Goal: Task Accomplishment & Management: Complete application form

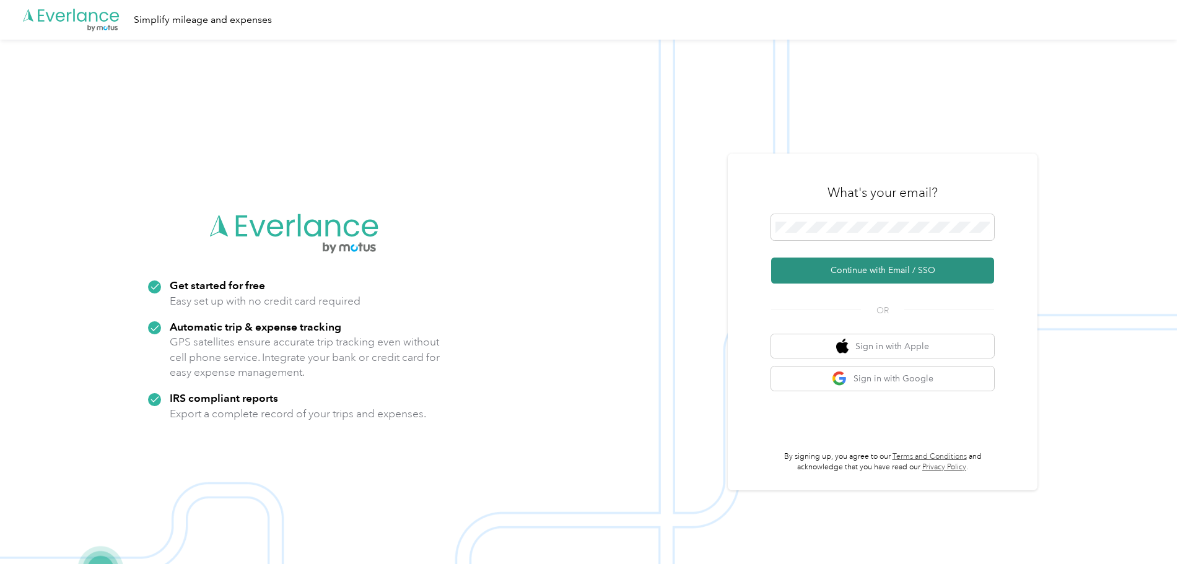
click at [866, 264] on button "Continue with Email / SSO" at bounding box center [882, 271] width 223 height 26
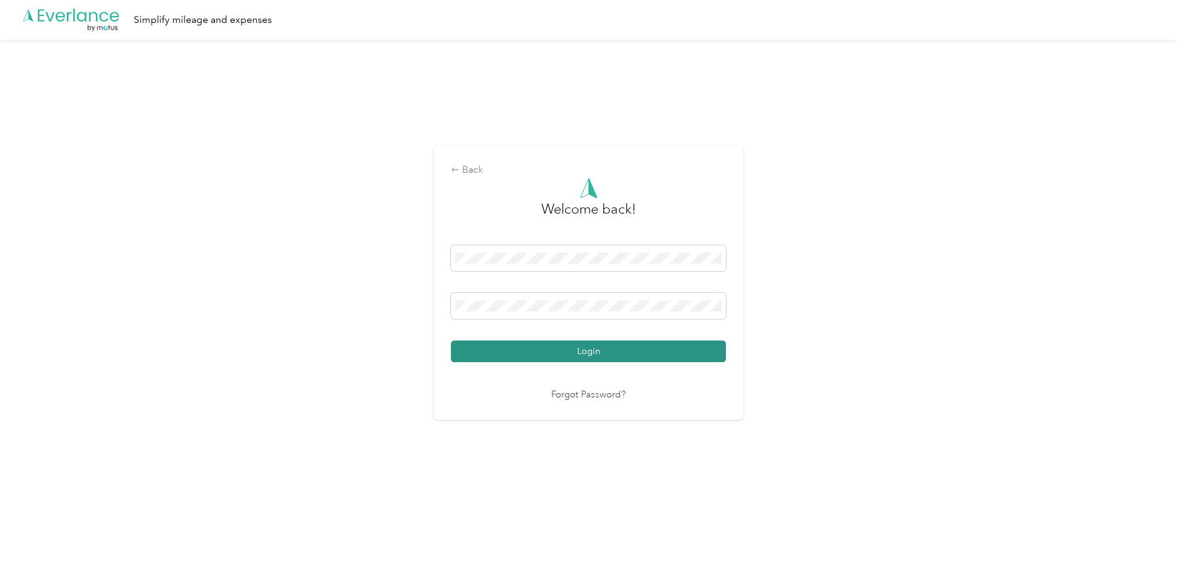
click at [599, 353] on button "Login" at bounding box center [588, 352] width 275 height 22
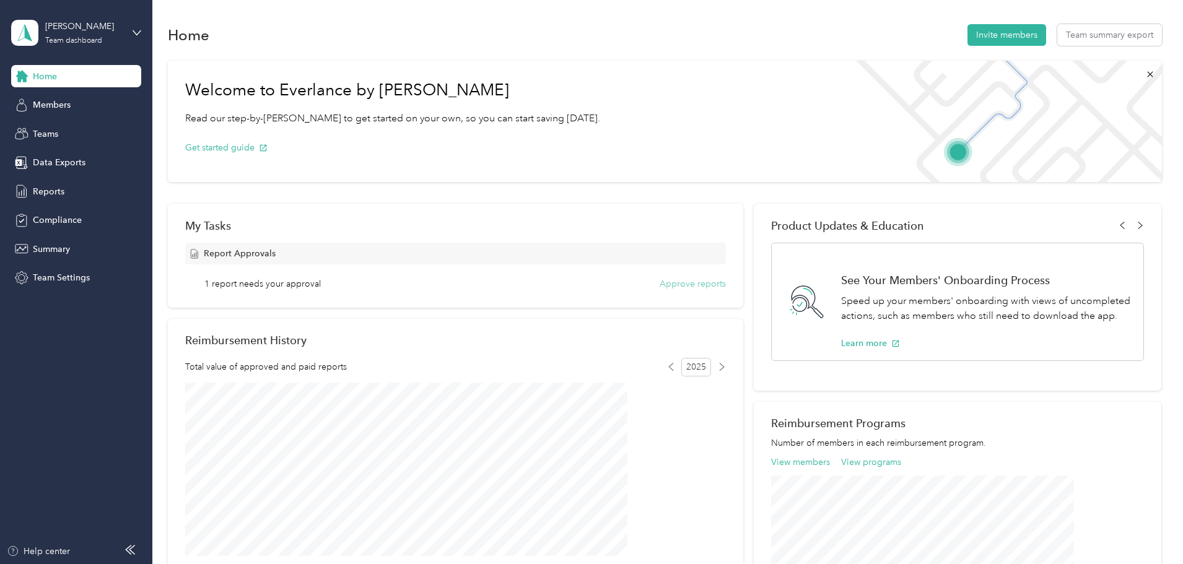
click at [666, 281] on button "Approve reports" at bounding box center [693, 283] width 66 height 13
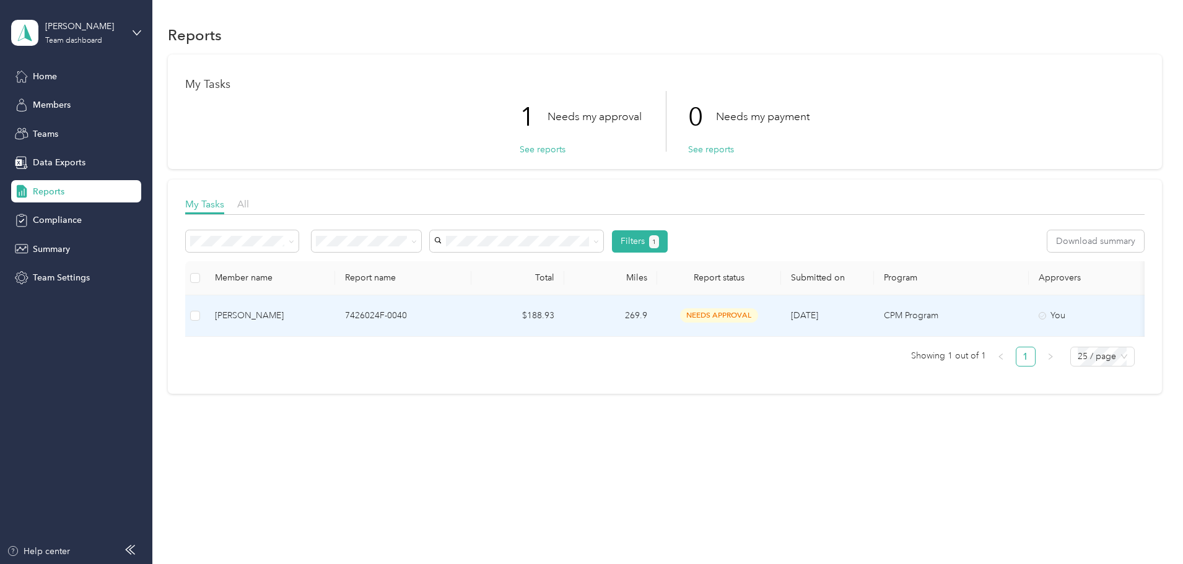
click at [564, 310] on td "$188.93" at bounding box center [517, 315] width 93 height 41
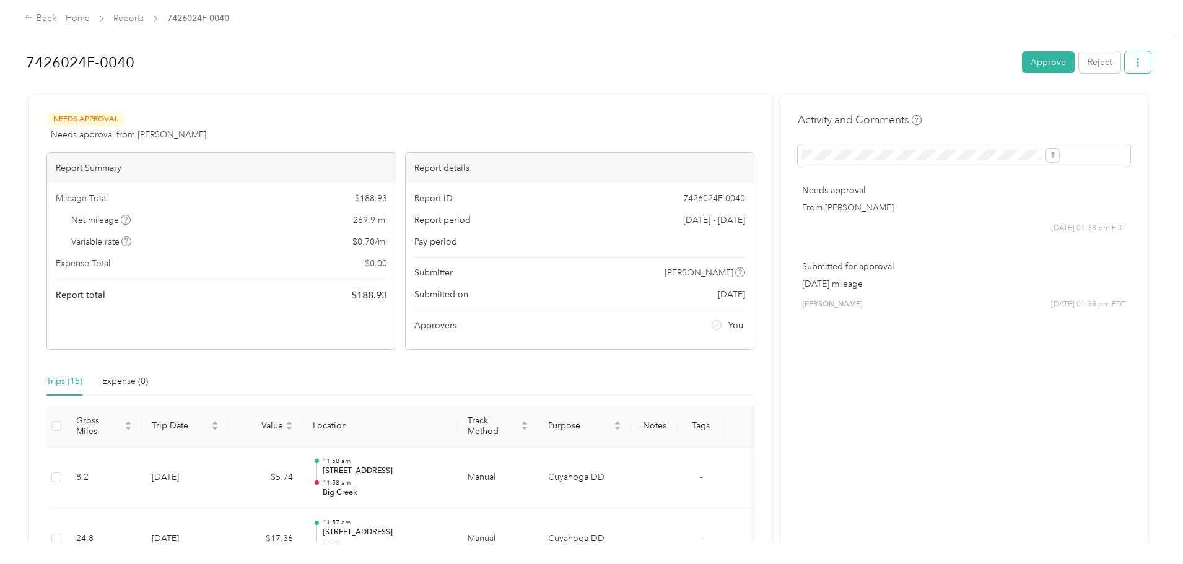
click at [1125, 58] on button "button" at bounding box center [1138, 62] width 26 height 22
click at [1102, 83] on div "Back Home Reports 7426024F-0040 7426024F-0040 Approve Reject Needs Approval Nee…" at bounding box center [588, 282] width 1177 height 564
click at [90, 20] on link "Home" at bounding box center [78, 18] width 24 height 11
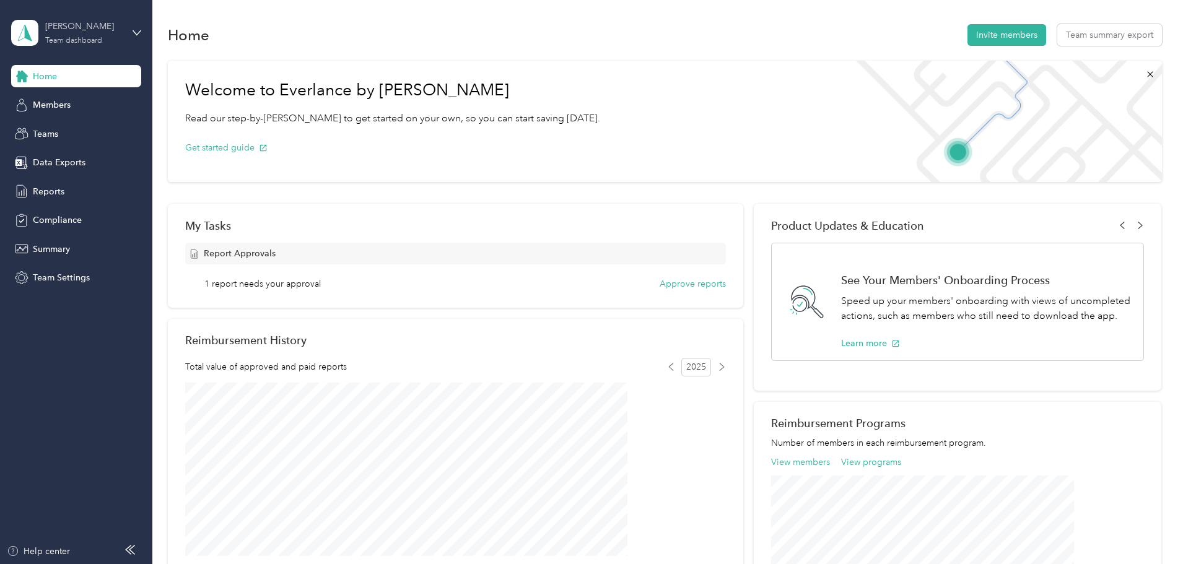
click at [81, 33] on div "[PERSON_NAME] Team dashboard" at bounding box center [83, 32] width 77 height 25
click at [62, 125] on div "Personal dashboard" at bounding box center [61, 129] width 78 height 13
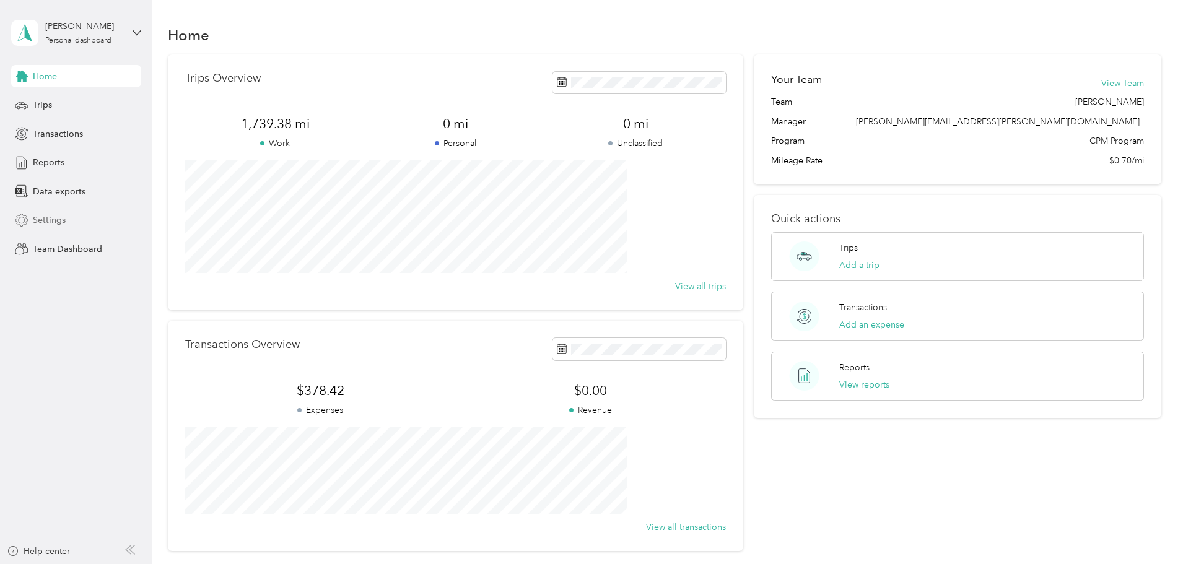
click at [51, 216] on span "Settings" at bounding box center [49, 220] width 33 height 13
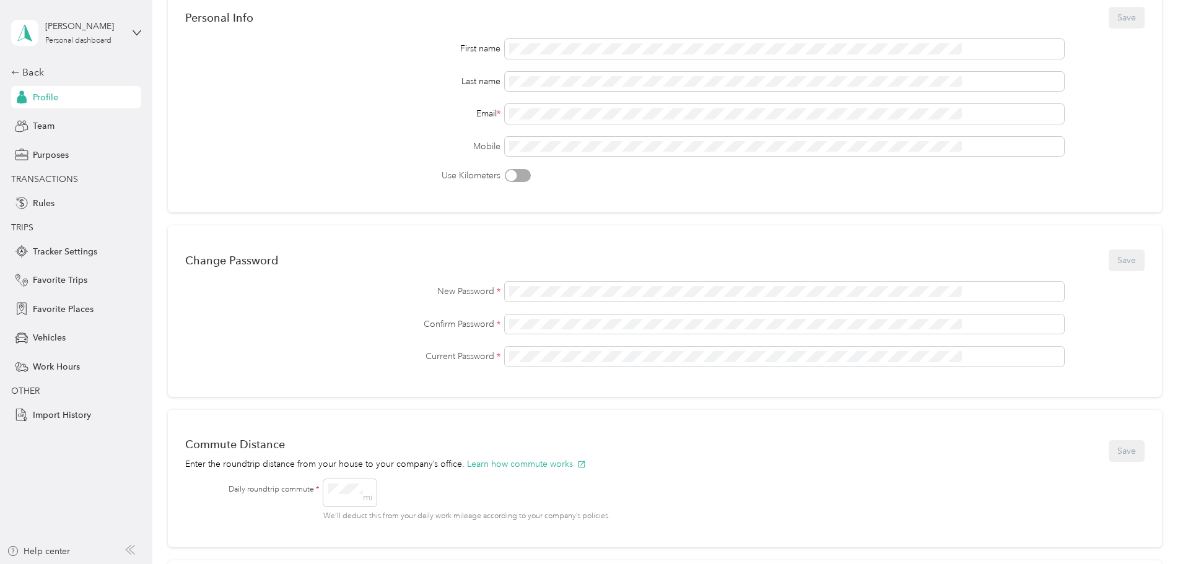
scroll to position [186, 0]
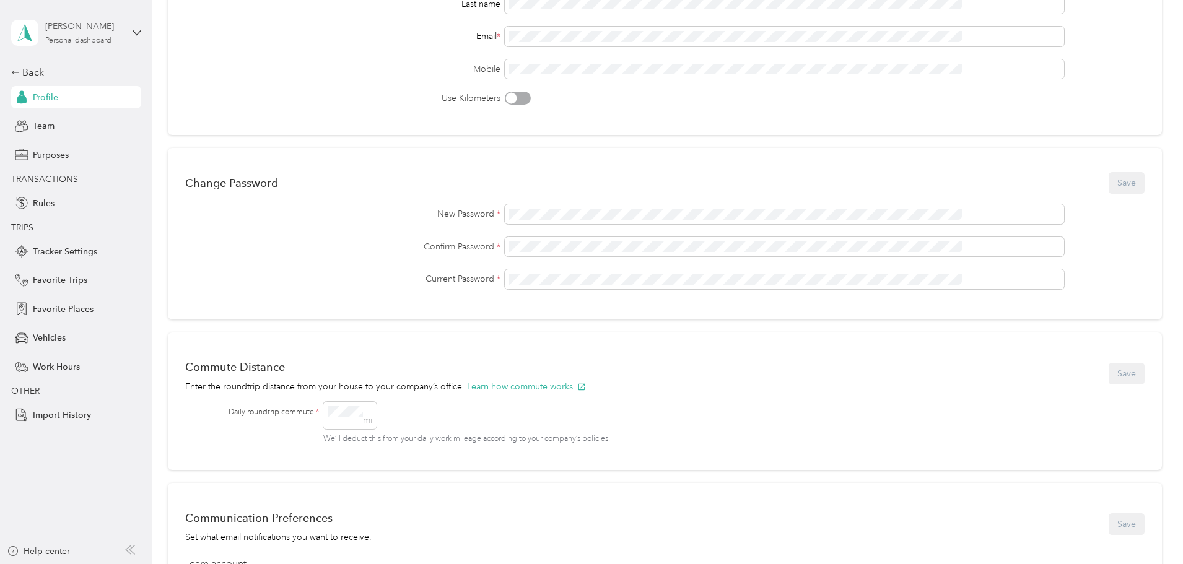
click at [88, 37] on div "Personal dashboard" at bounding box center [78, 40] width 66 height 7
click at [82, 107] on div "Team dashboard" at bounding box center [211, 101] width 383 height 22
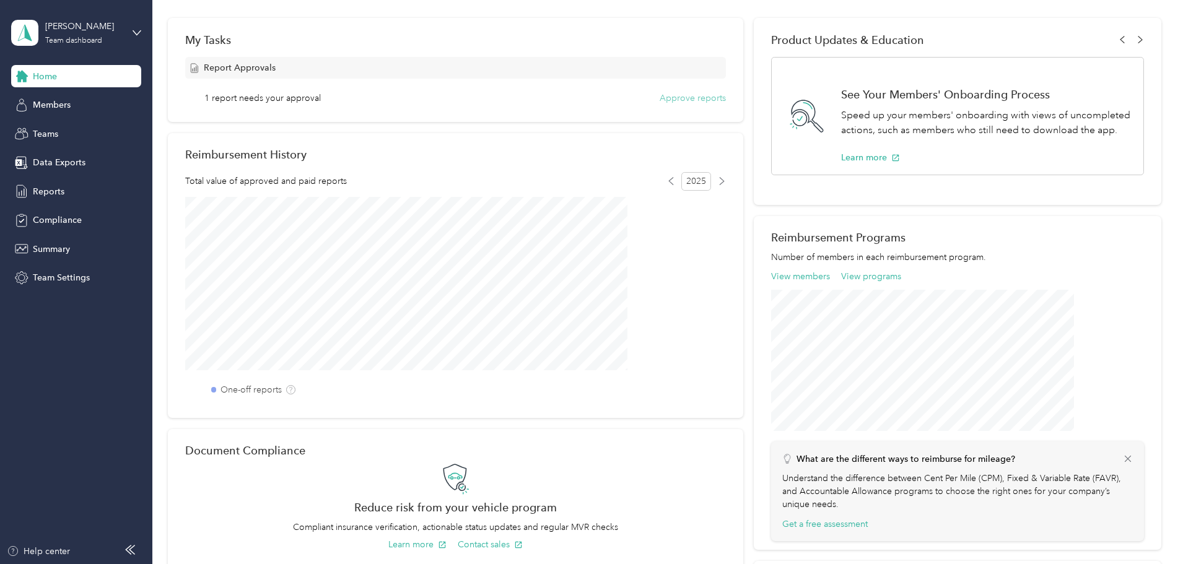
click at [676, 98] on button "Approve reports" at bounding box center [693, 98] width 66 height 13
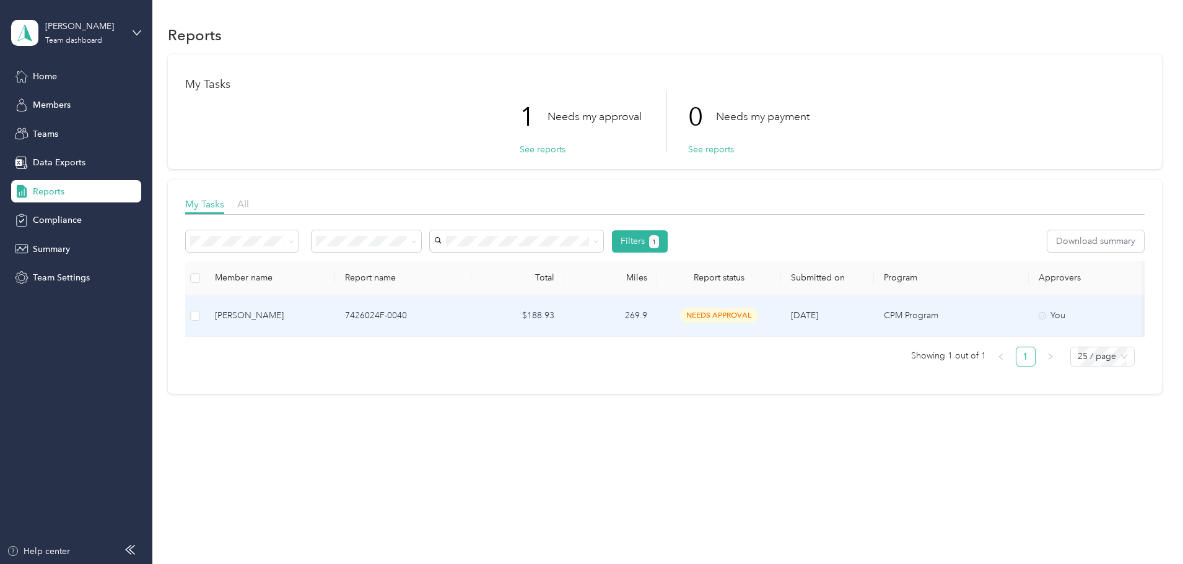
click at [461, 312] on p "7426024F-0040" at bounding box center [403, 316] width 116 height 14
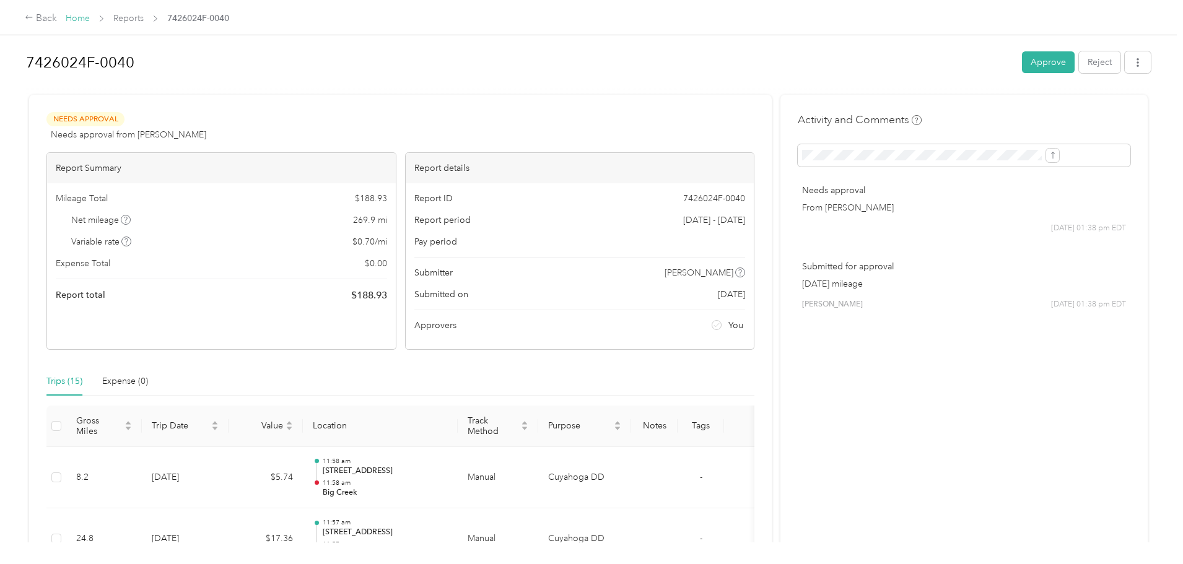
click at [90, 18] on link "Home" at bounding box center [78, 18] width 24 height 11
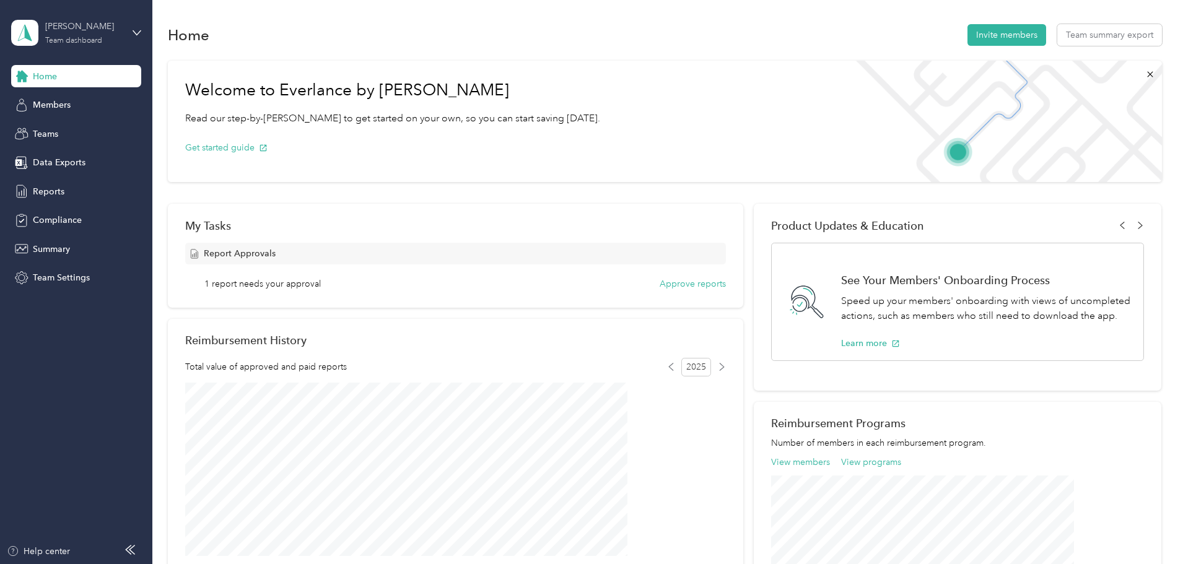
click at [90, 37] on div "Team dashboard" at bounding box center [73, 40] width 57 height 7
click at [85, 123] on div "Personal dashboard" at bounding box center [211, 130] width 383 height 22
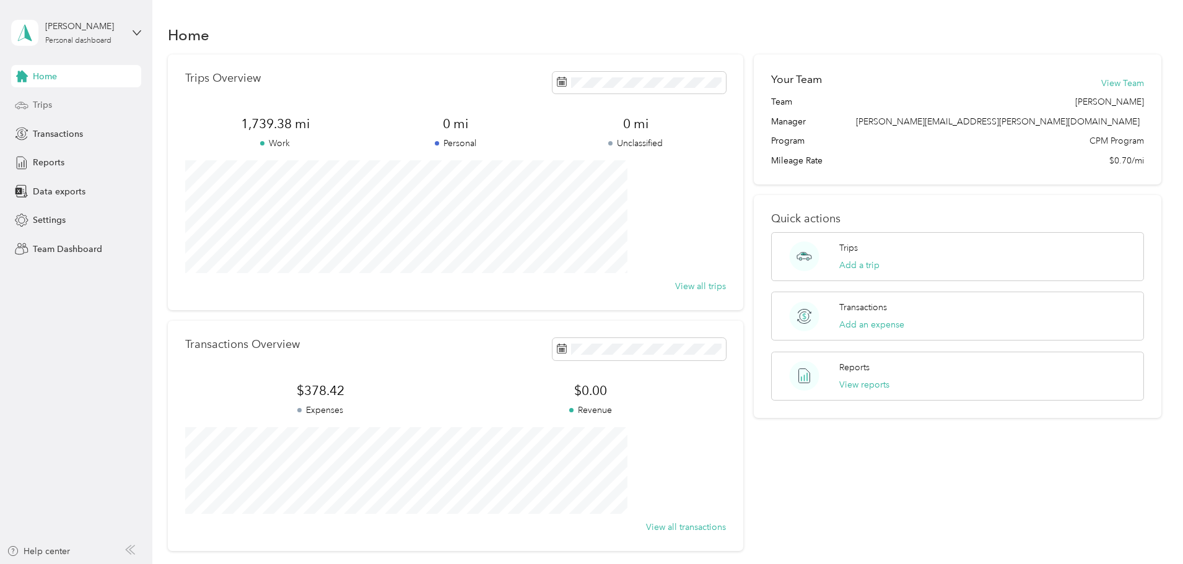
click at [48, 103] on span "Trips" at bounding box center [42, 104] width 19 height 13
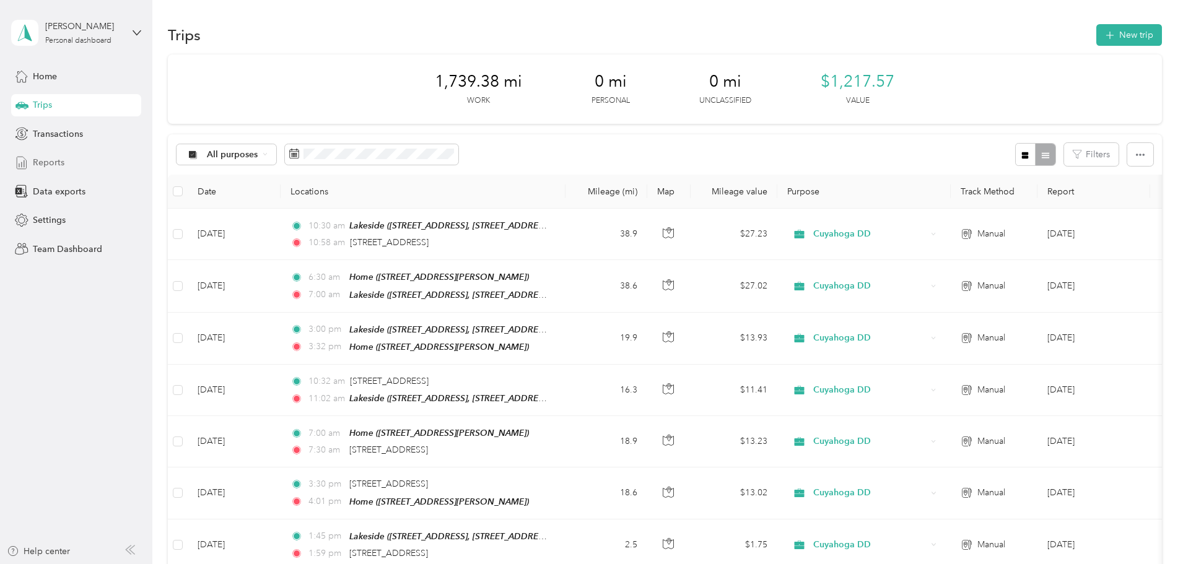
click at [55, 164] on span "Reports" at bounding box center [49, 162] width 32 height 13
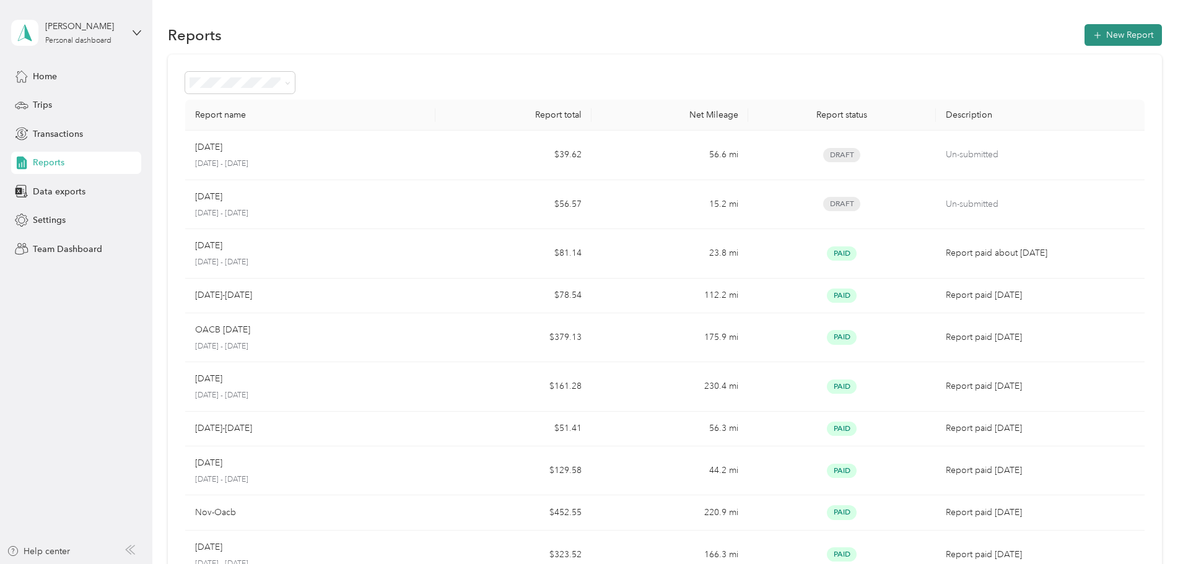
click at [1084, 42] on button "New Report" at bounding box center [1122, 35] width 77 height 22
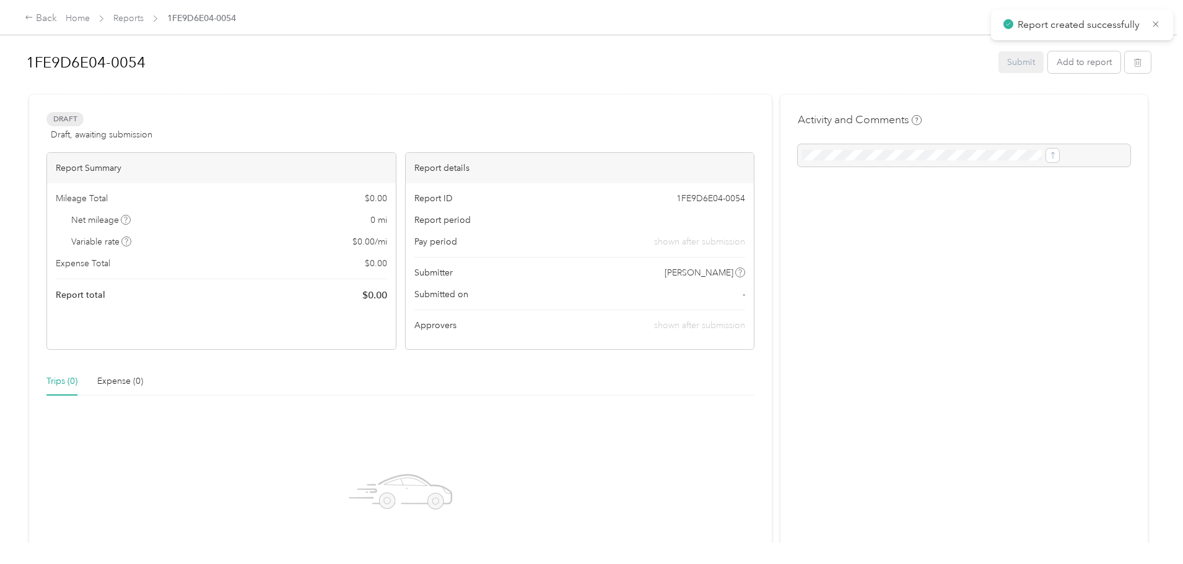
click at [178, 58] on h1 "1FE9D6E04-0054" at bounding box center [508, 63] width 964 height 30
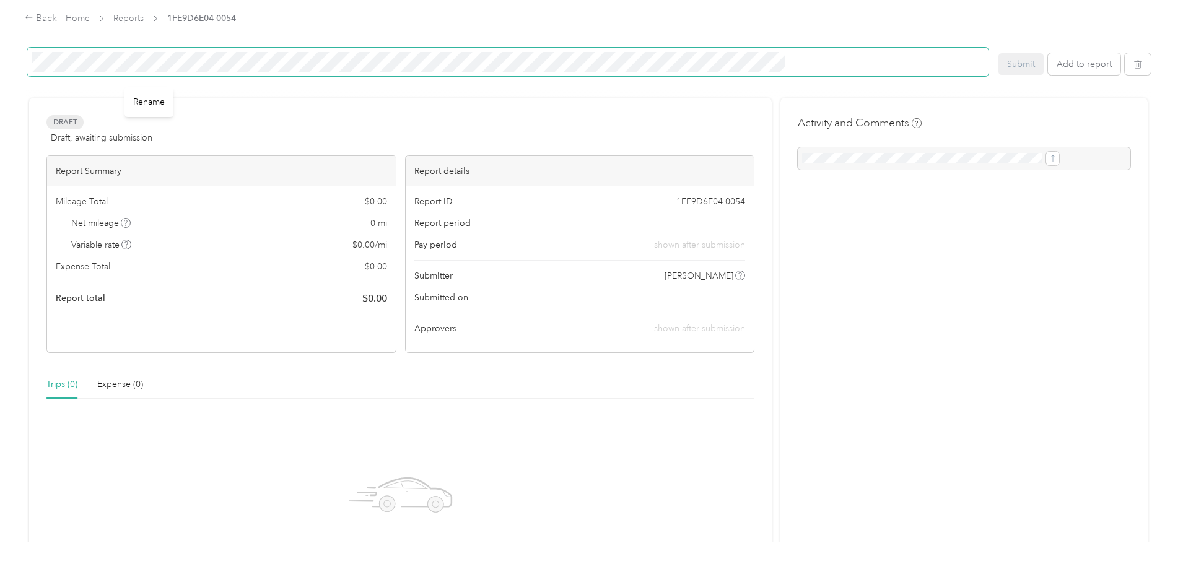
click at [126, 60] on span at bounding box center [508, 62] width 962 height 28
click at [1048, 64] on button "Add to report" at bounding box center [1084, 64] width 72 height 22
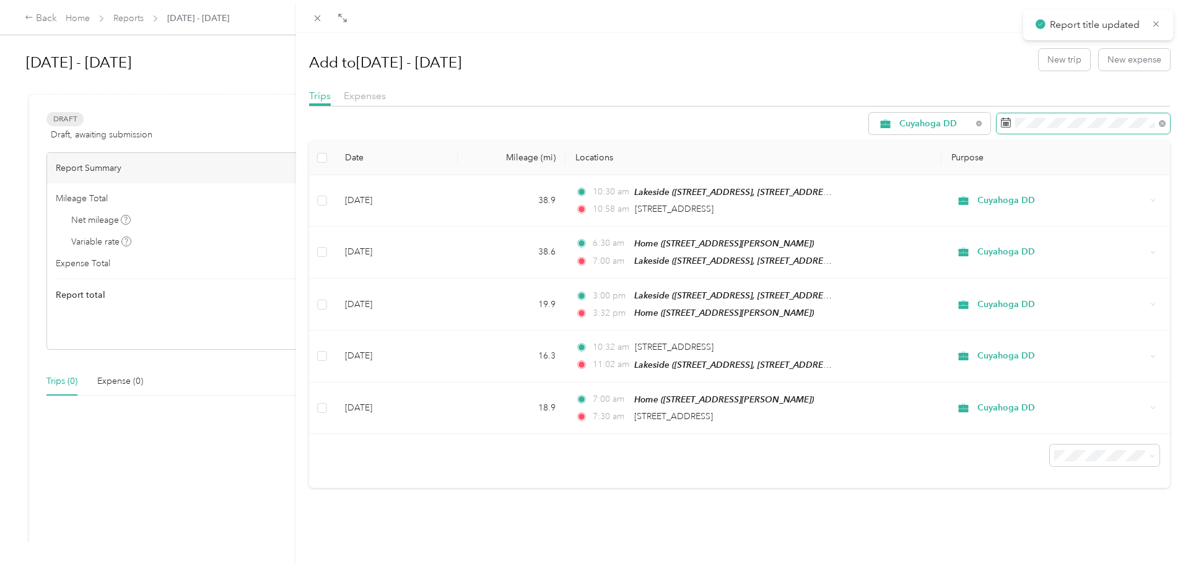
click at [1004, 123] on span at bounding box center [1083, 123] width 173 height 21
click at [1001, 123] on icon at bounding box center [1006, 123] width 10 height 10
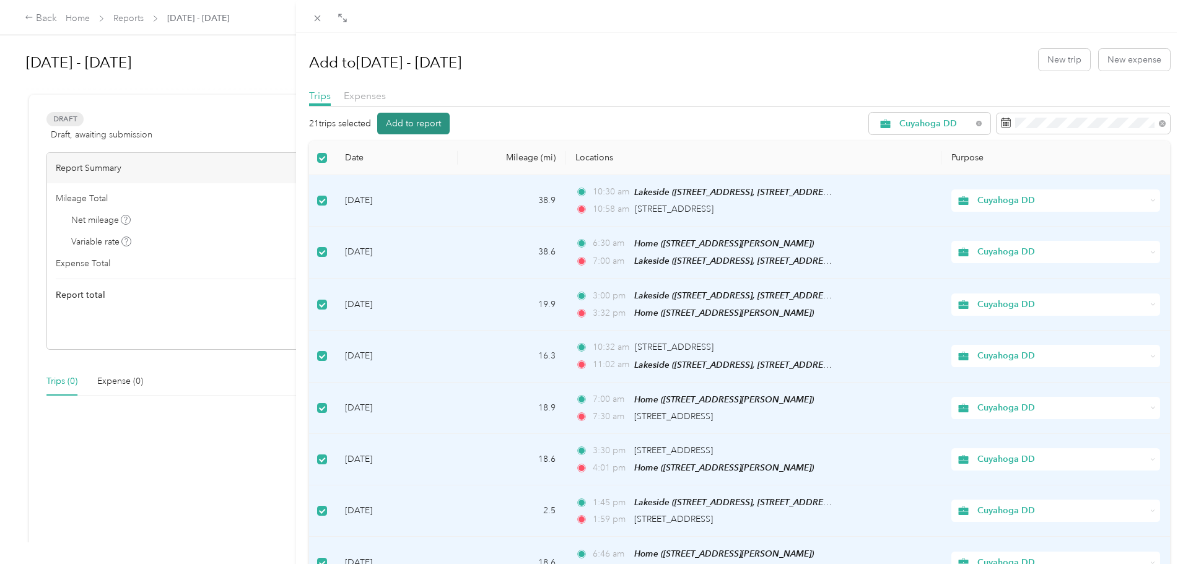
click at [428, 126] on button "Add to report" at bounding box center [413, 124] width 72 height 22
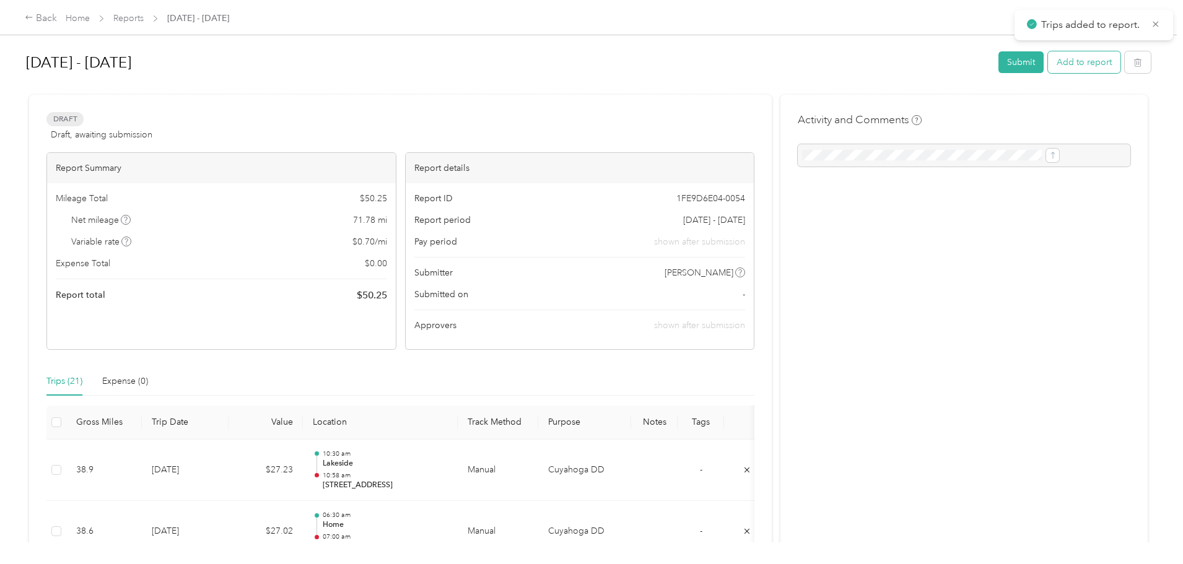
click at [1048, 63] on button "Add to report" at bounding box center [1084, 62] width 72 height 22
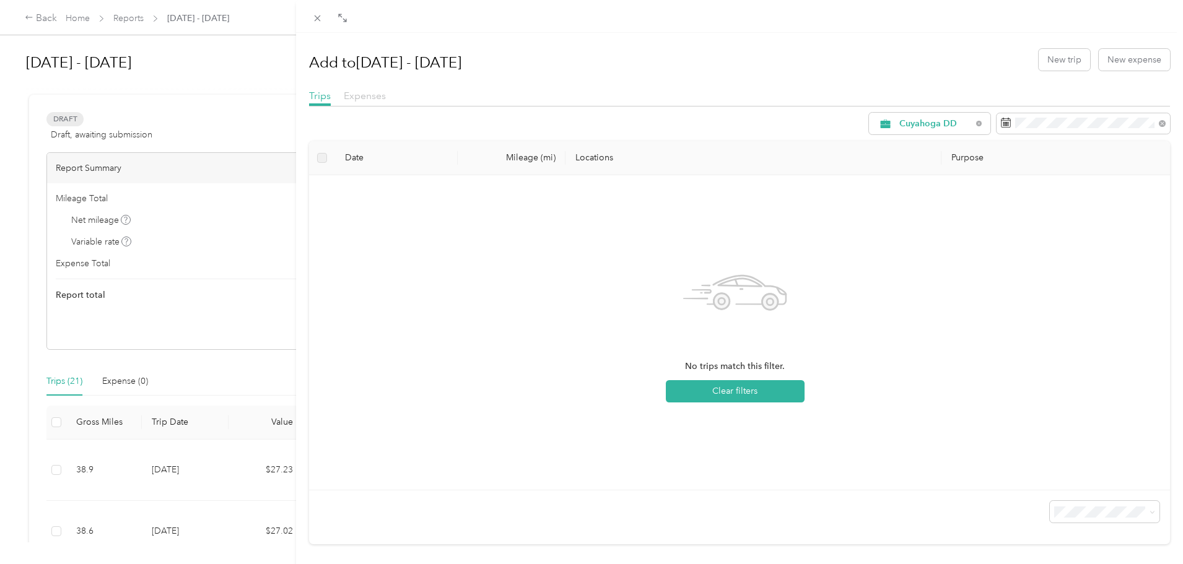
click at [373, 95] on span "Expenses" at bounding box center [365, 96] width 42 height 12
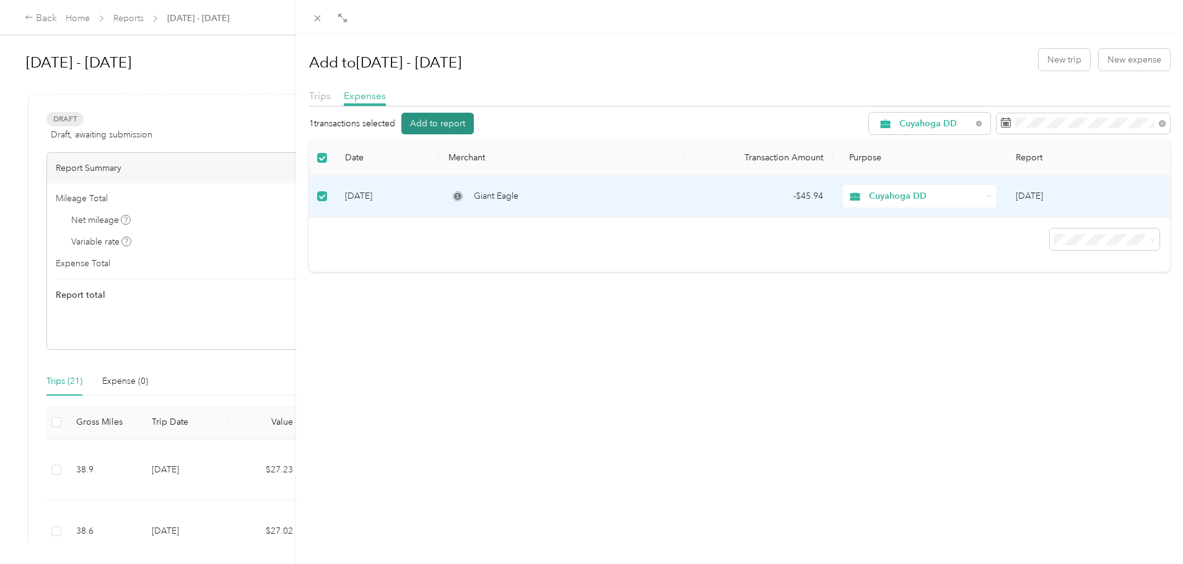
click at [427, 116] on button "Add to report" at bounding box center [437, 124] width 72 height 22
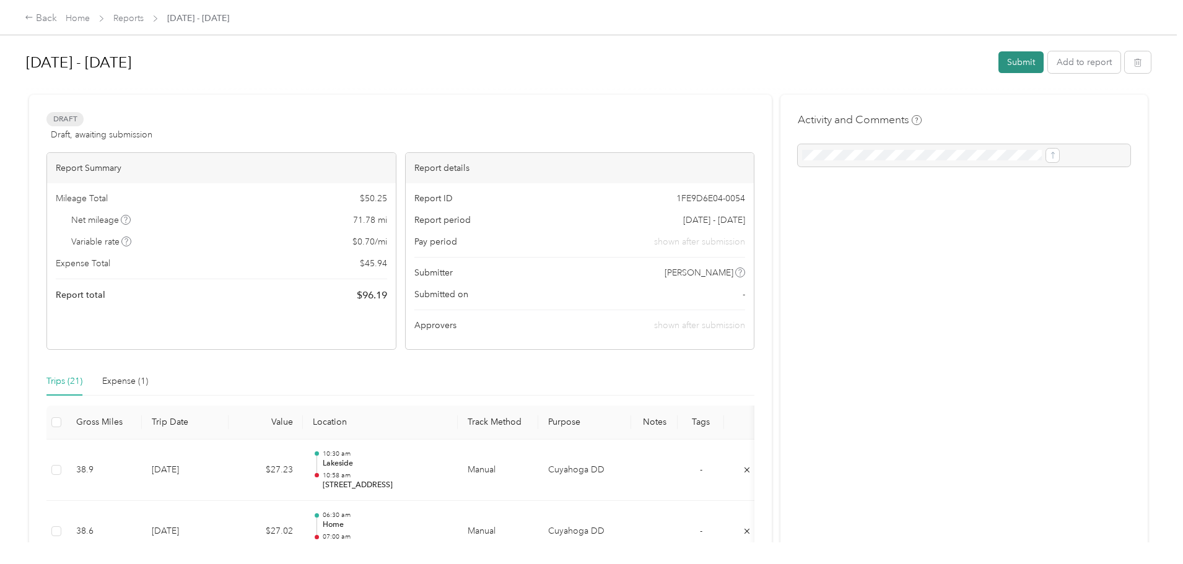
click at [998, 59] on button "Submit" at bounding box center [1020, 62] width 45 height 22
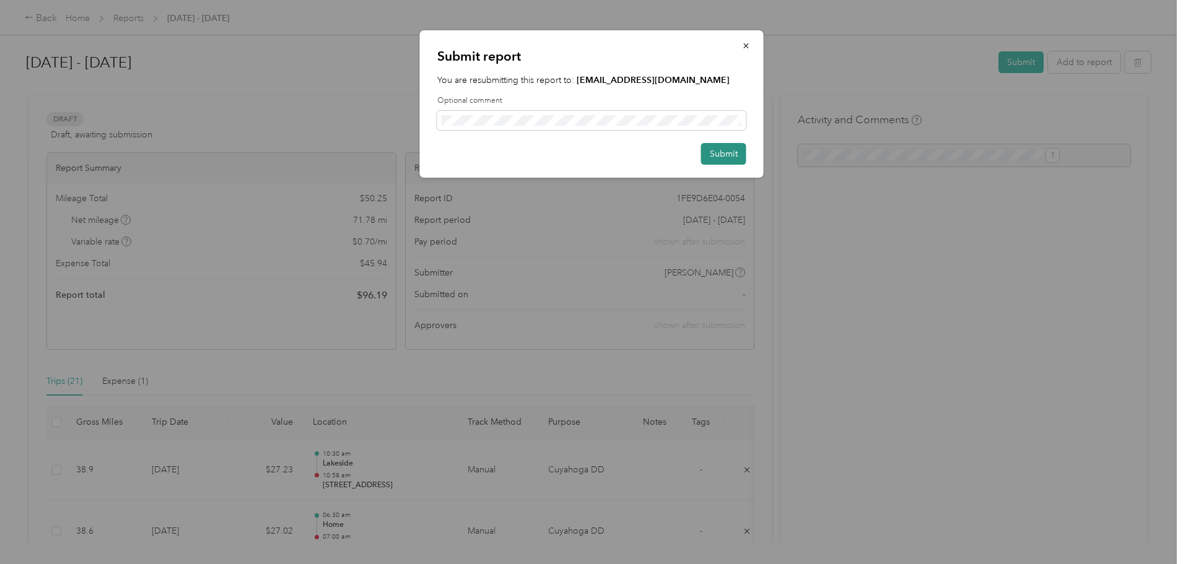
click at [713, 142] on div "Submit report You are resubmitting this report to: [EMAIL_ADDRESS][DOMAIN_NAME]…" at bounding box center [592, 103] width 344 height 147
click at [713, 146] on button "Submit" at bounding box center [723, 154] width 45 height 22
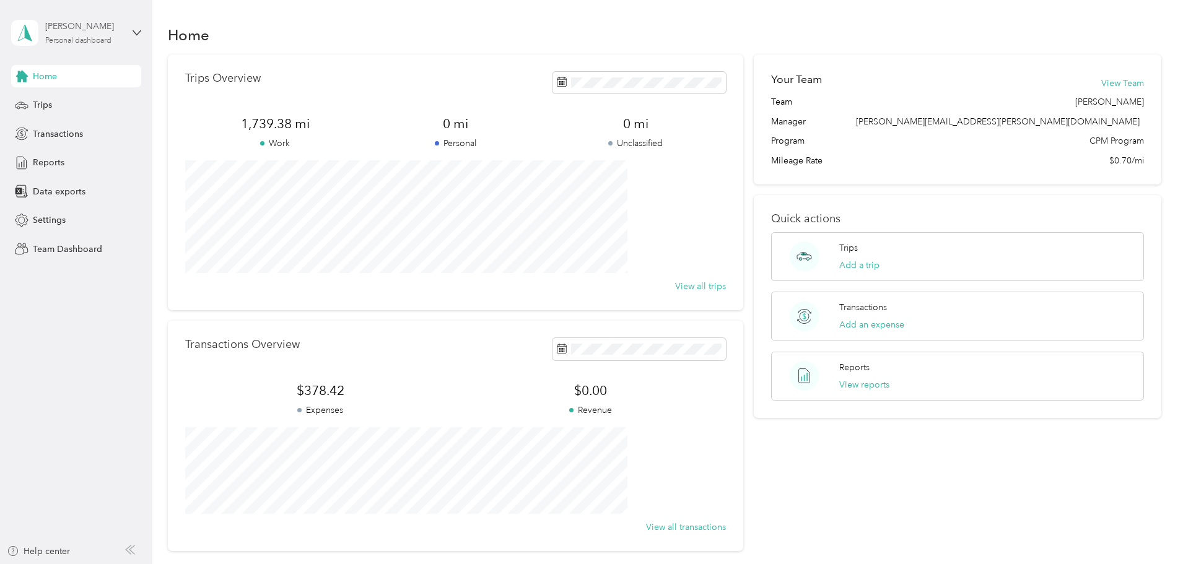
click at [91, 28] on div "[PERSON_NAME]" at bounding box center [83, 26] width 77 height 13
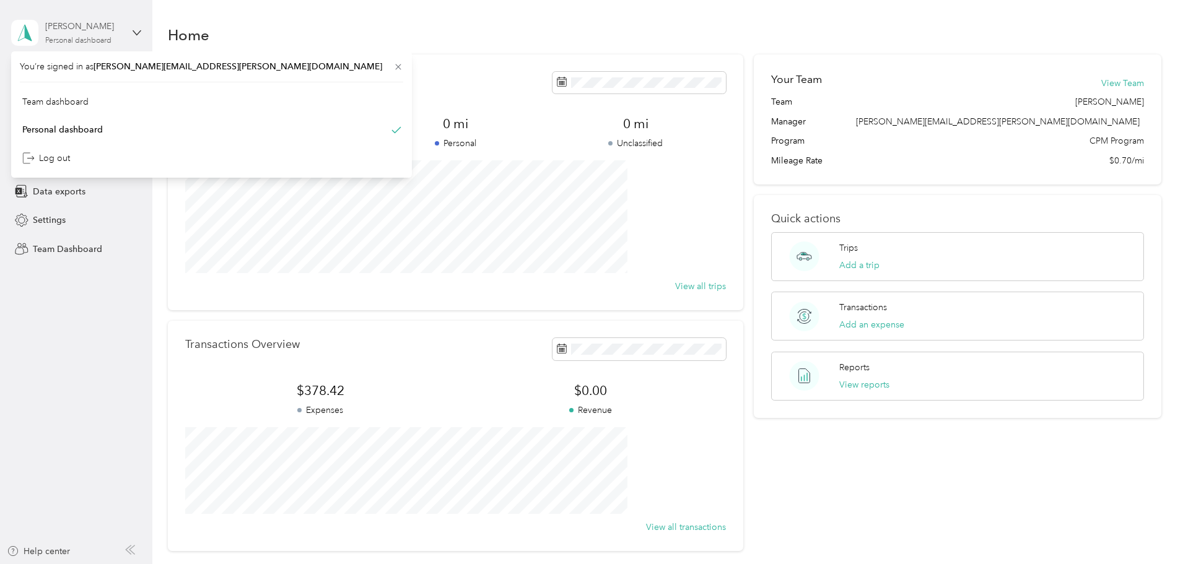
click at [91, 28] on div "[PERSON_NAME]" at bounding box center [83, 26] width 77 height 13
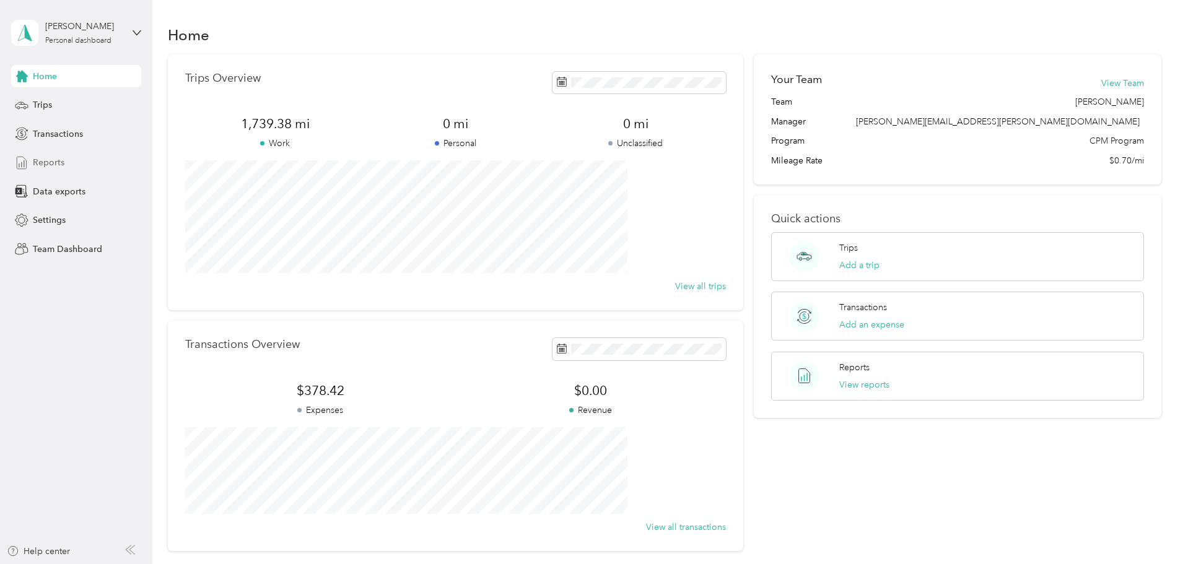
click at [74, 160] on div "Reports" at bounding box center [76, 163] width 130 height 22
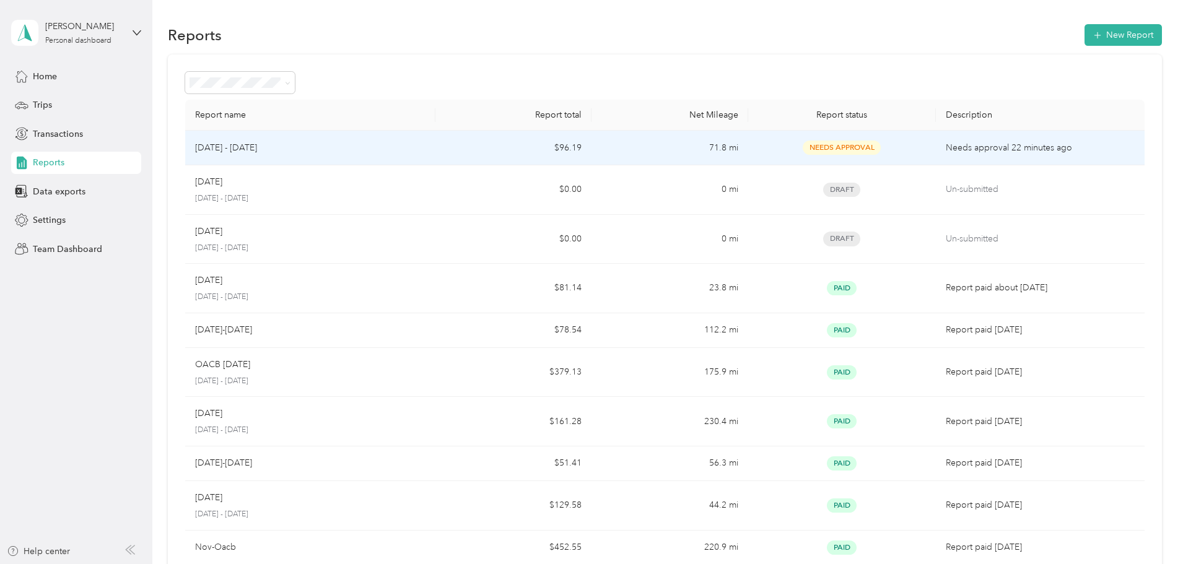
click at [404, 142] on div "[DATE] - [DATE]" at bounding box center [310, 148] width 230 height 14
